Goal: Information Seeking & Learning: Learn about a topic

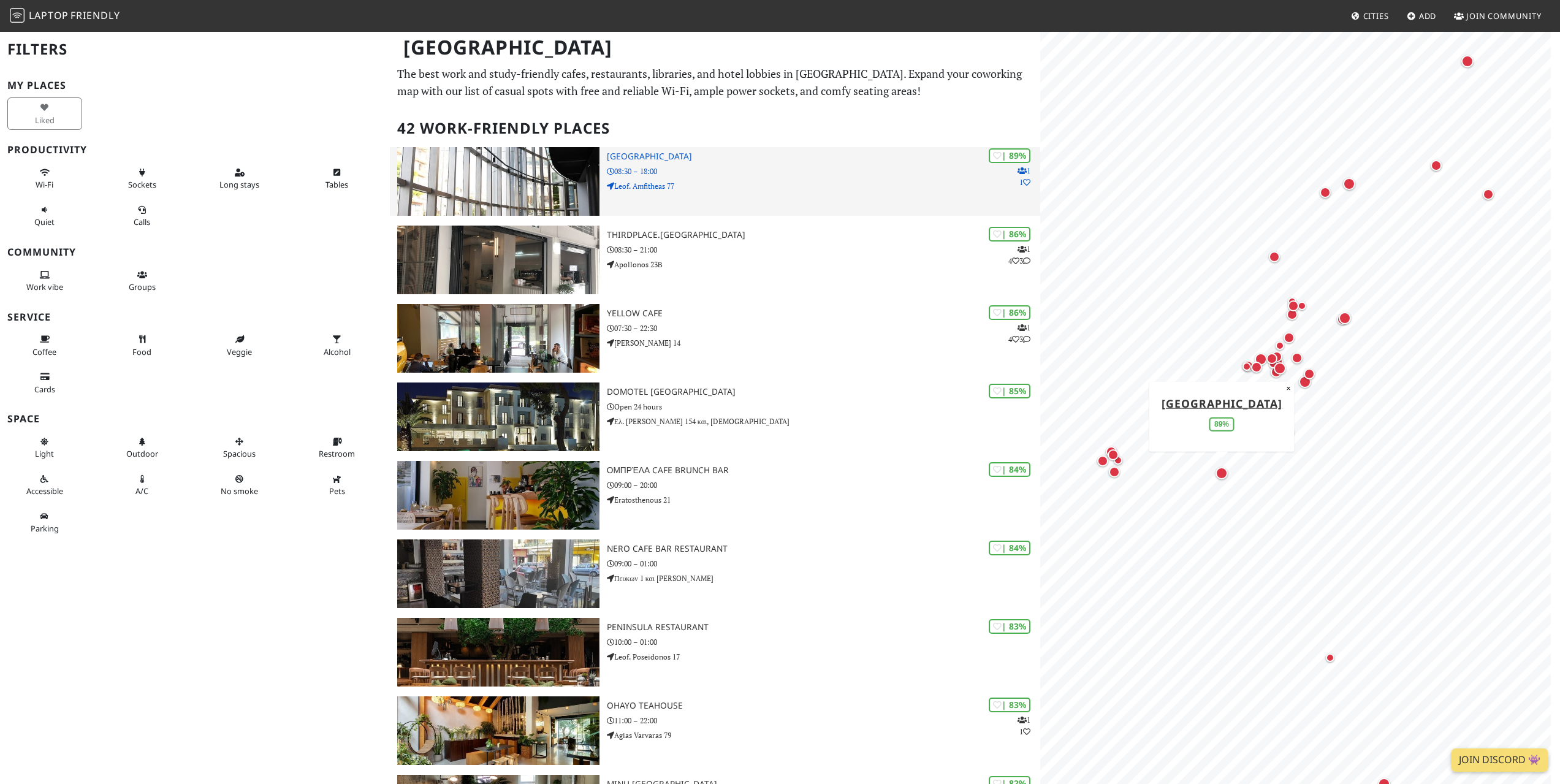
click at [526, 172] on img at bounding box center [499, 181] width 202 height 68
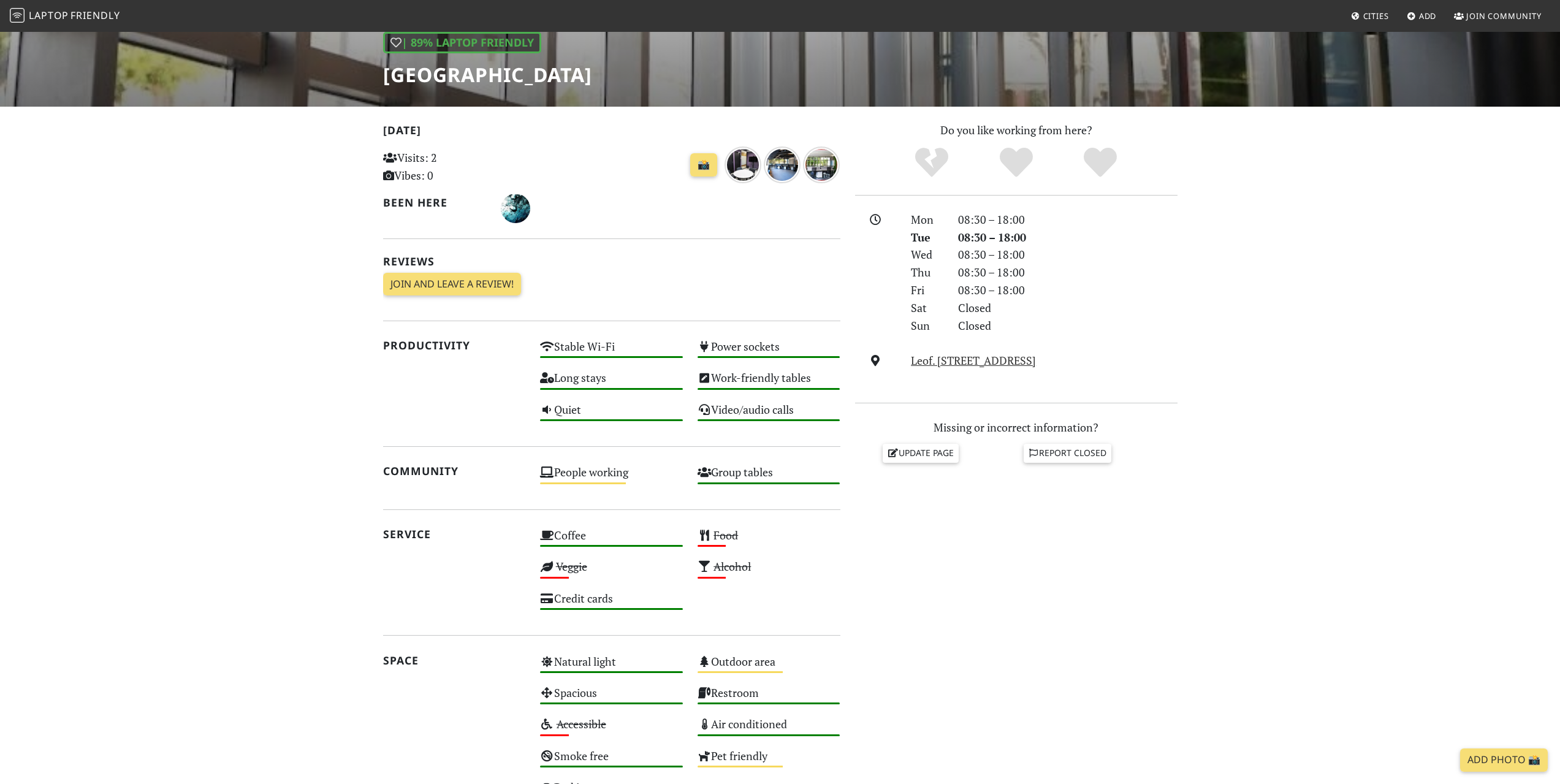
scroll to position [368, 0]
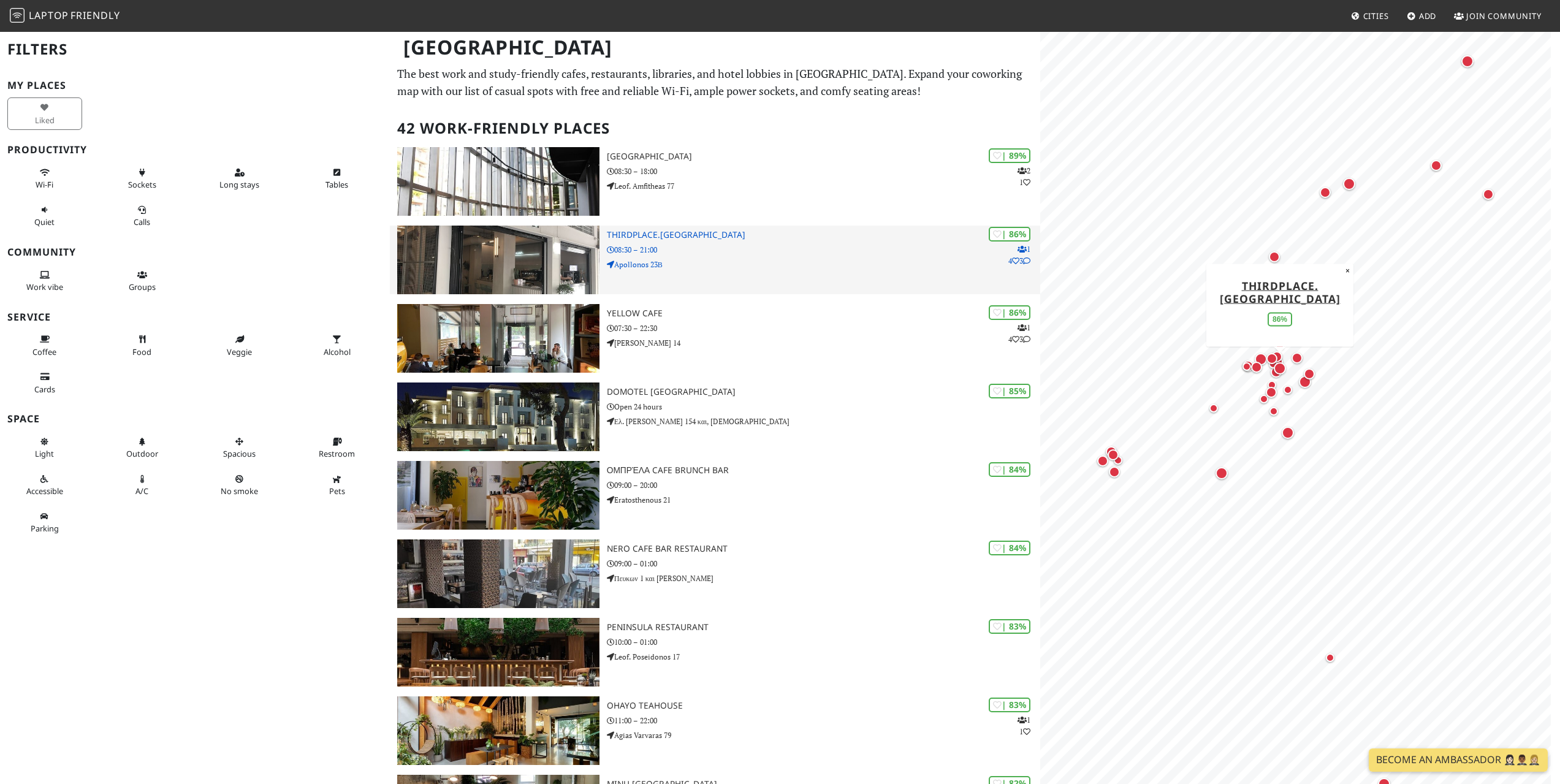
click at [644, 237] on h3 "Thirdplace.Athens" at bounding box center [823, 234] width 433 height 10
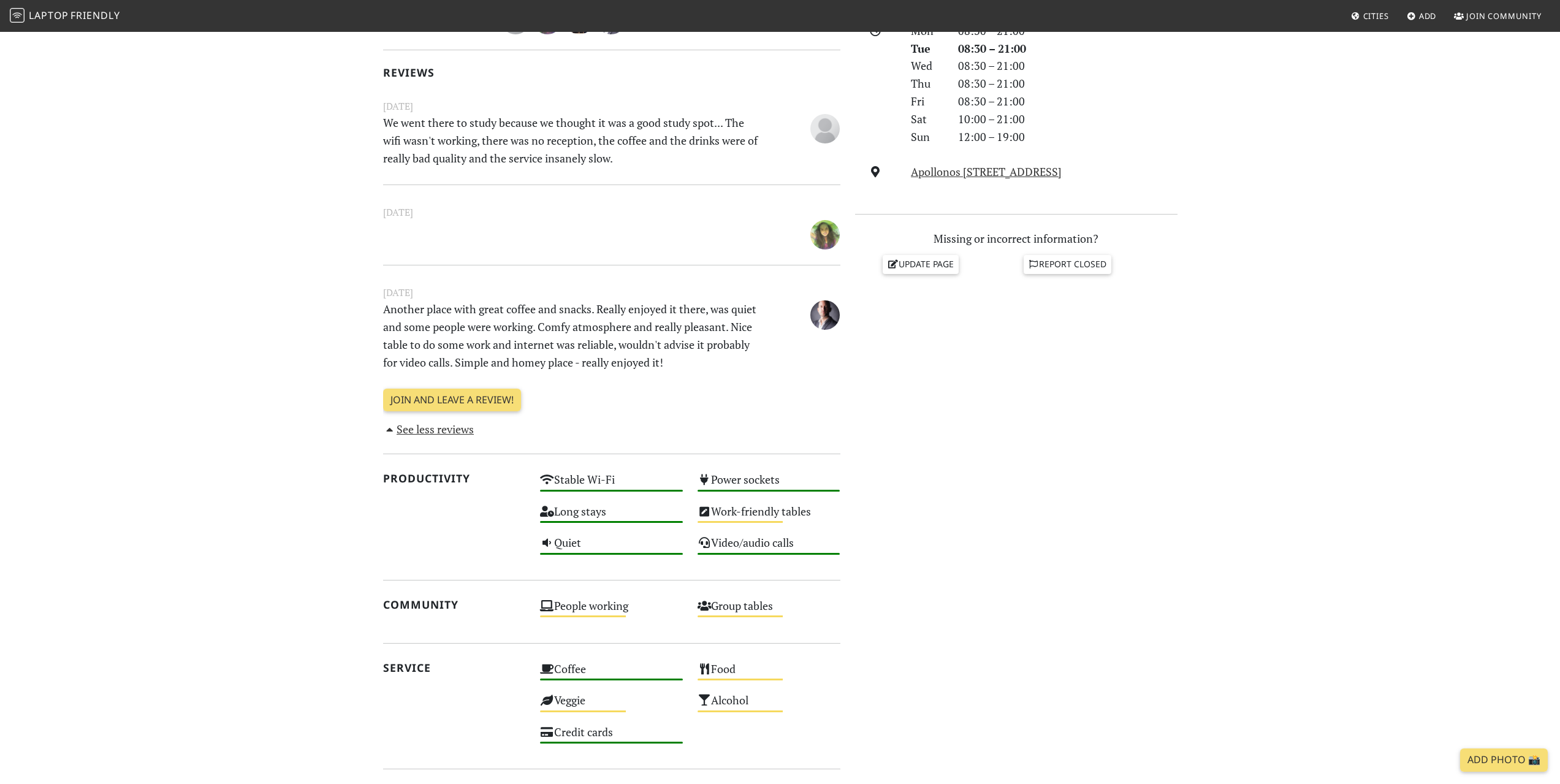
scroll to position [706, 0]
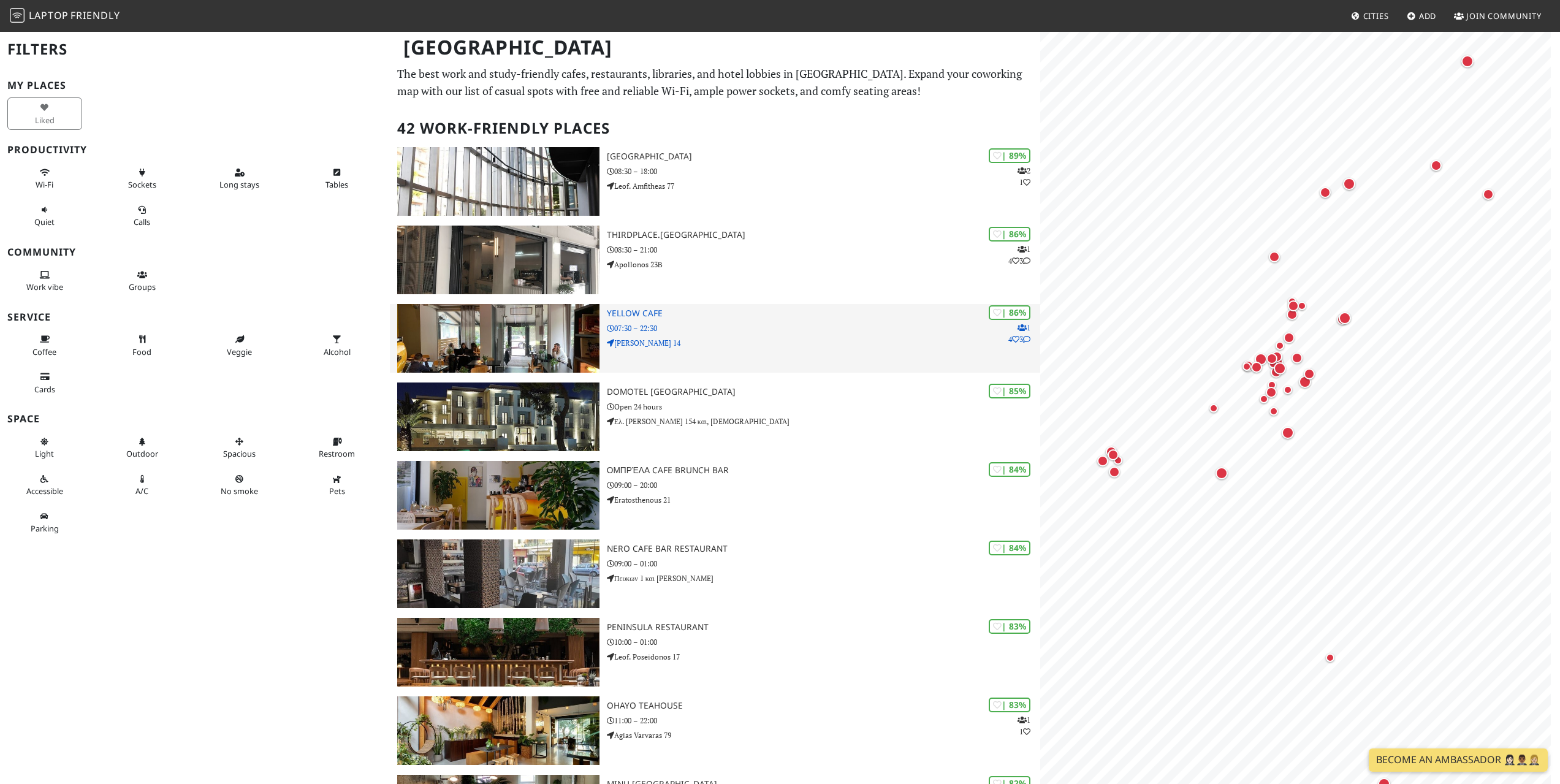
click at [639, 314] on h3 "Yellow Cafe" at bounding box center [823, 313] width 433 height 10
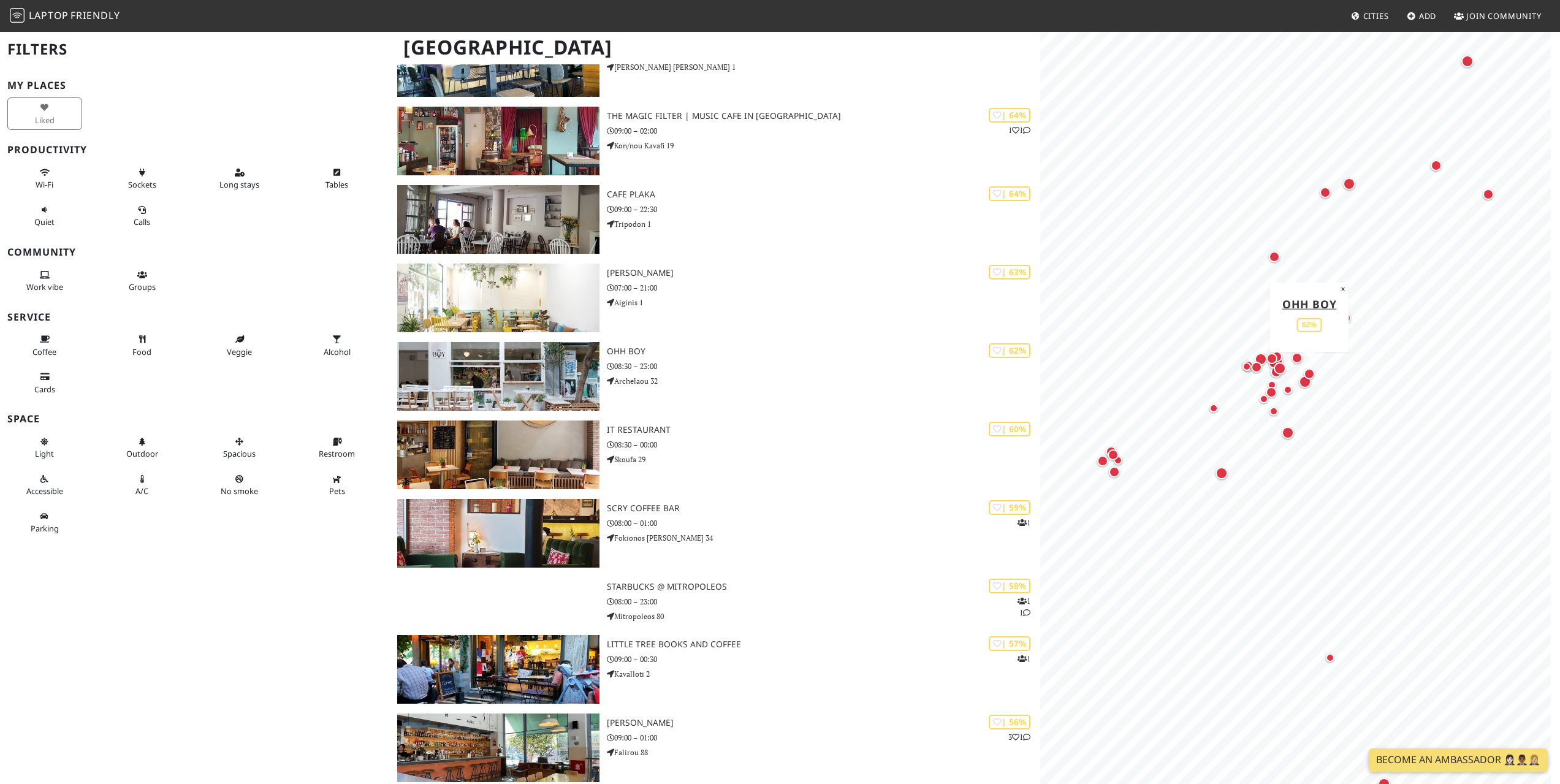
scroll to position [1918, 0]
